Goal: Task Accomplishment & Management: Complete application form

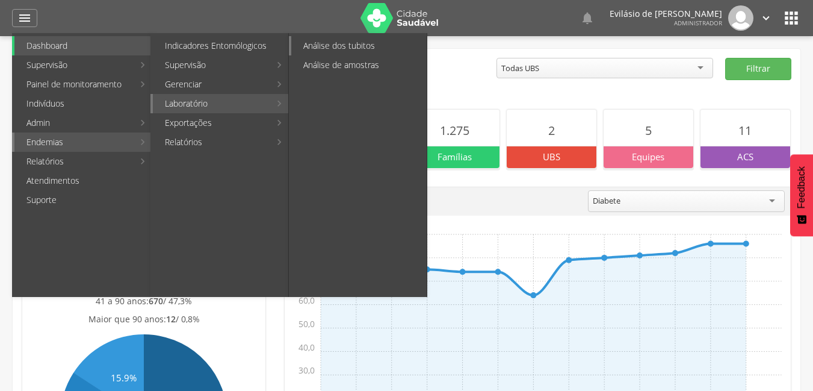
click at [322, 43] on link "Análise dos tubitos" at bounding box center [358, 45] width 135 height 19
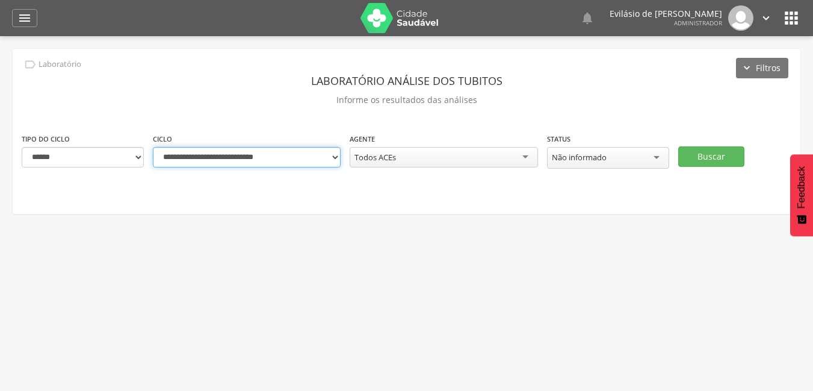
click at [334, 157] on select "**********" at bounding box center [247, 157] width 188 height 20
select select "**********"
click at [153, 147] on select "**********" at bounding box center [247, 157] width 188 height 20
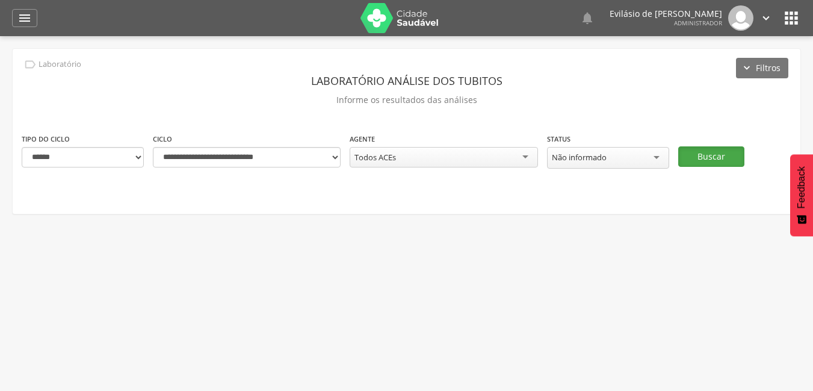
click at [703, 153] on button "Buscar" at bounding box center [711, 156] width 66 height 20
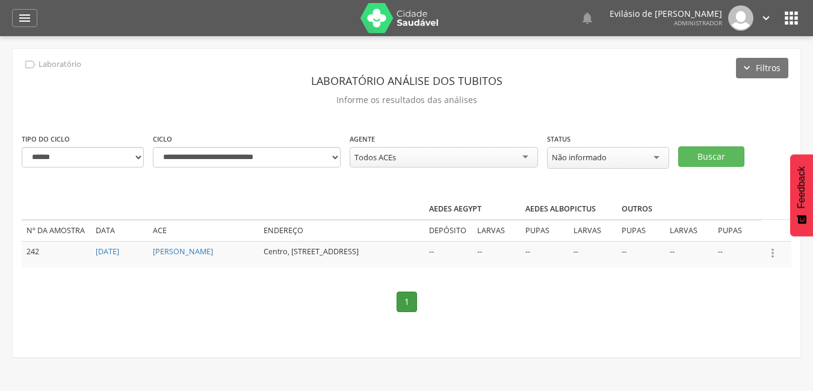
click at [772, 253] on icon "" at bounding box center [772, 252] width 13 height 13
click at [749, 233] on link "Informar resultado" at bounding box center [731, 232] width 95 height 15
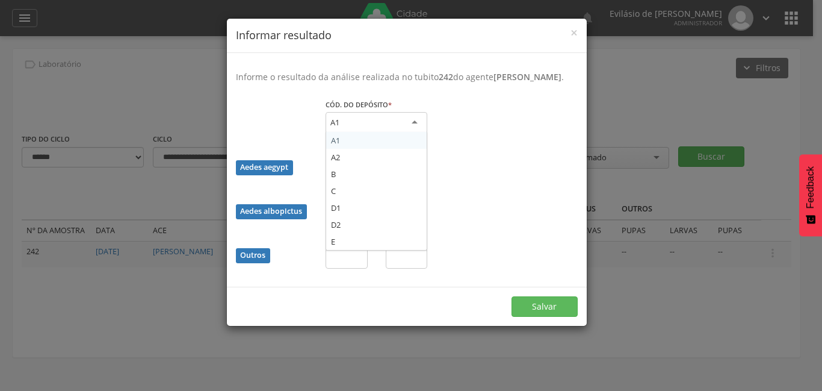
click at [415, 134] on div "A1" at bounding box center [377, 123] width 102 height 22
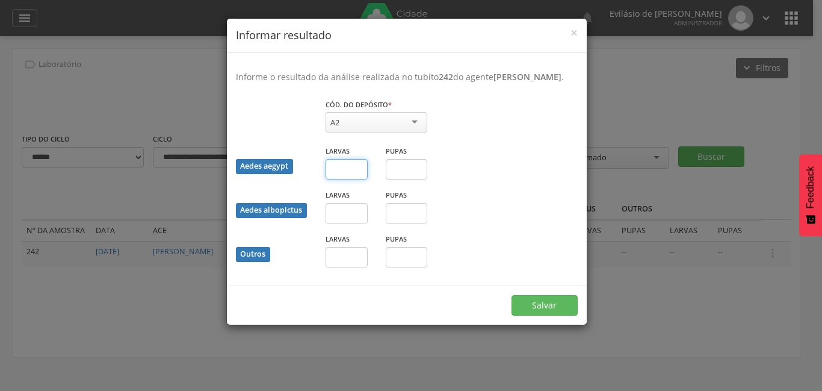
click at [353, 179] on input "text" at bounding box center [347, 169] width 42 height 20
type input "*"
click at [413, 179] on input "text" at bounding box center [407, 169] width 42 height 20
type input "*"
click at [347, 223] on input "text" at bounding box center [347, 213] width 42 height 20
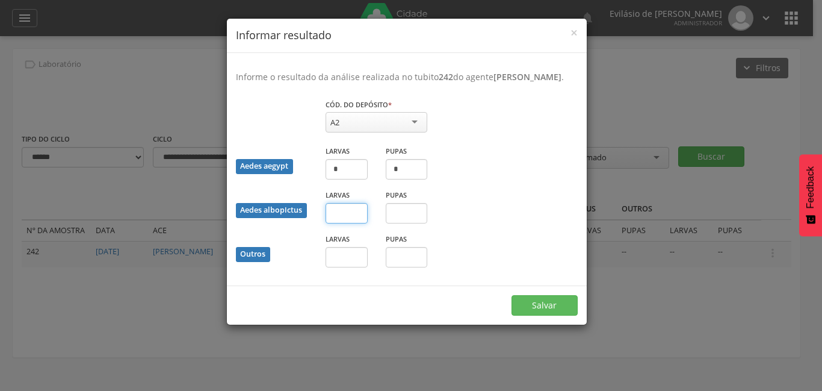
type input "*"
click at [409, 222] on input "text" at bounding box center [407, 213] width 42 height 20
type input "*"
click at [340, 267] on input "text" at bounding box center [347, 257] width 42 height 20
type input "*"
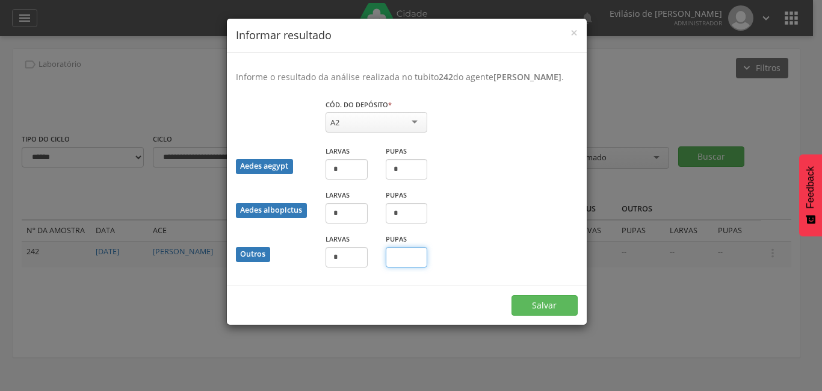
click at [406, 267] on input "text" at bounding box center [407, 257] width 42 height 20
type input "*"
click at [551, 315] on button "Salvar" at bounding box center [544, 305] width 66 height 20
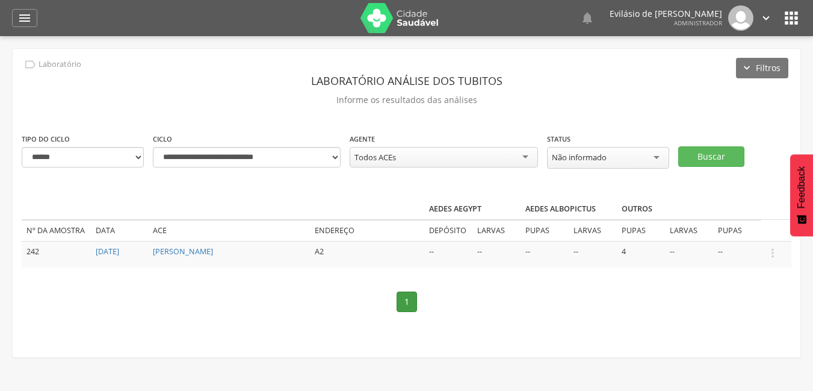
click at [762, 16] on icon "" at bounding box center [765, 17] width 13 height 13
click at [696, 70] on link "Sair" at bounding box center [724, 69] width 95 height 15
